Goal: Transaction & Acquisition: Subscribe to service/newsletter

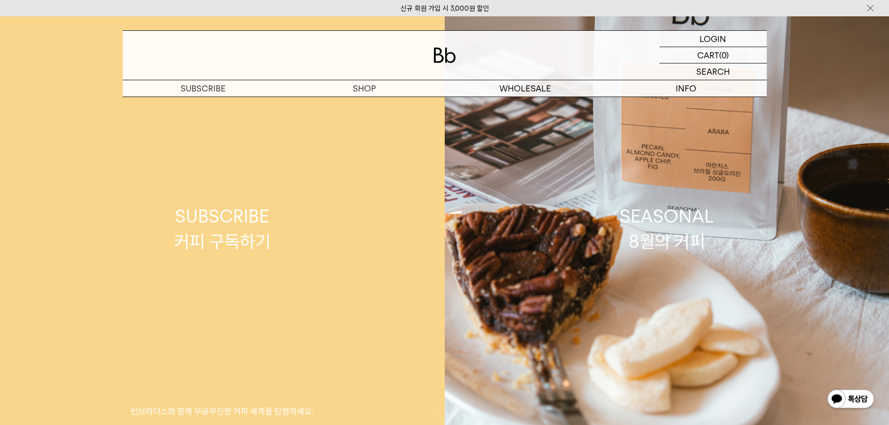
click at [350, 100] on link "SUBSCRIBE 커피 구독하기 빈브라더스와 함께 무궁무진한 커피 세계를 탐험하세요." at bounding box center [222, 228] width 445 height 425
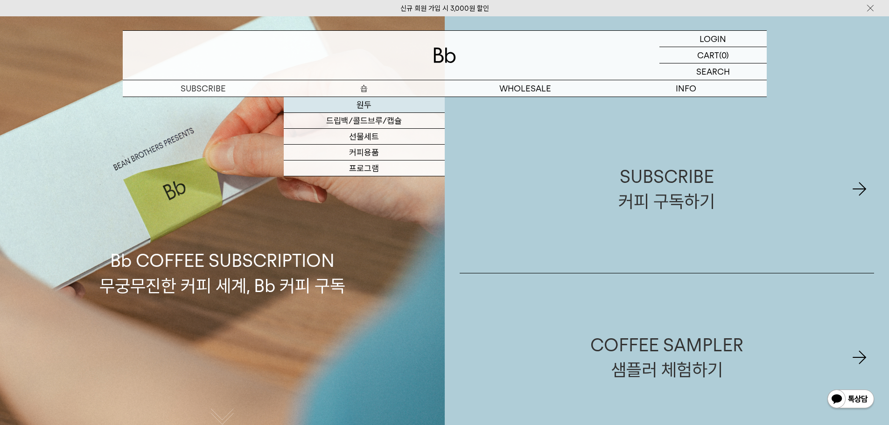
click at [363, 106] on link "원두" at bounding box center [364, 105] width 161 height 16
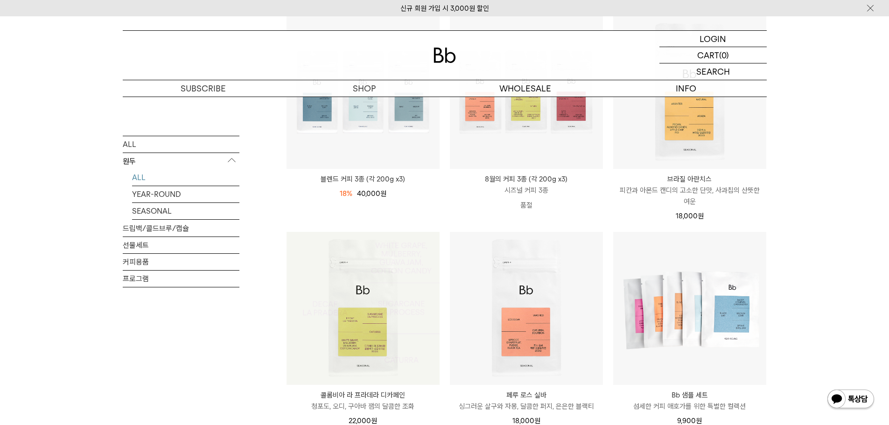
scroll to position [233, 0]
